Goal: Find specific page/section: Find specific page/section

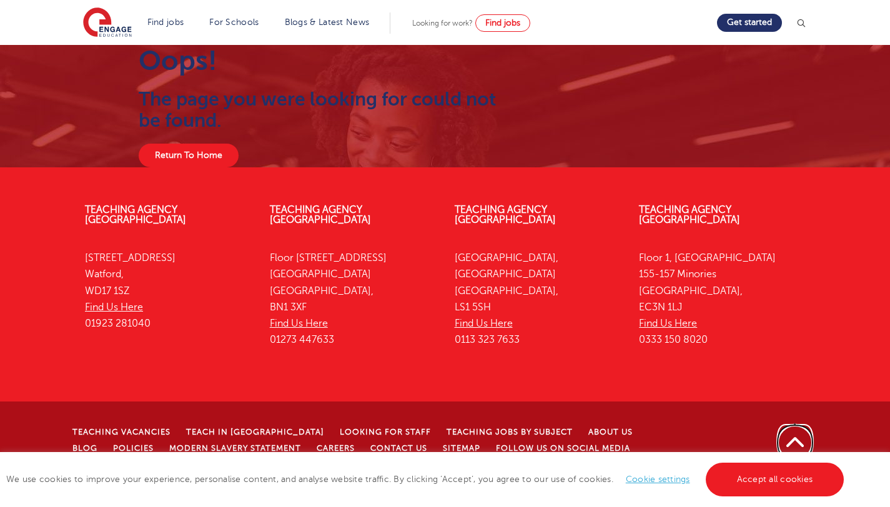
click at [792, 431] on link "Back to top" at bounding box center [795, 442] width 39 height 39
click at [784, 490] on link "Accept all cookies" at bounding box center [775, 480] width 139 height 34
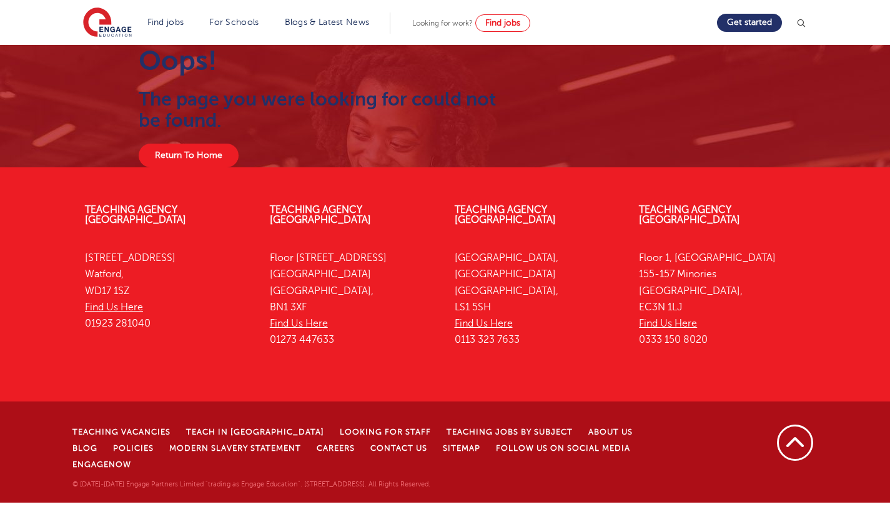
drag, startPoint x: 434, startPoint y: 114, endPoint x: 407, endPoint y: 119, distance: 27.3
click at [433, 116] on h2 "The page you were looking for could not be found." at bounding box center [319, 110] width 360 height 42
click at [195, 155] on link "Return To Home" at bounding box center [189, 156] width 100 height 24
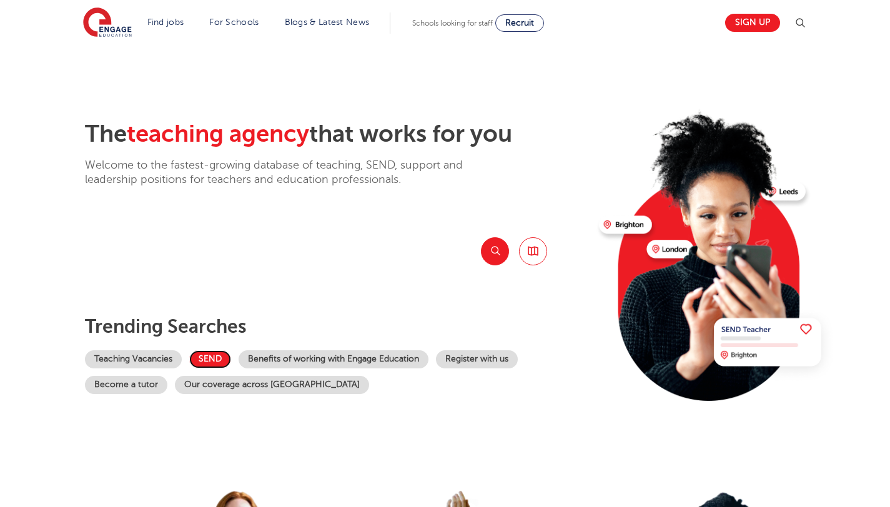
drag, startPoint x: 213, startPoint y: 355, endPoint x: 250, endPoint y: 327, distance: 46.0
click at [213, 355] on link "SEND" at bounding box center [210, 359] width 42 height 18
